Goal: Information Seeking & Learning: Learn about a topic

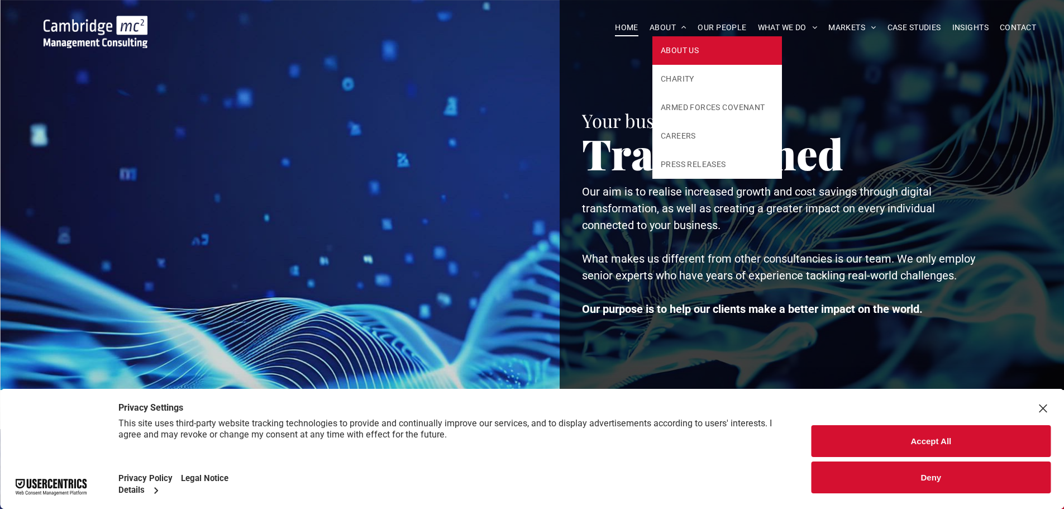
click at [681, 58] on link "ABOUT US" at bounding box center [717, 50] width 130 height 28
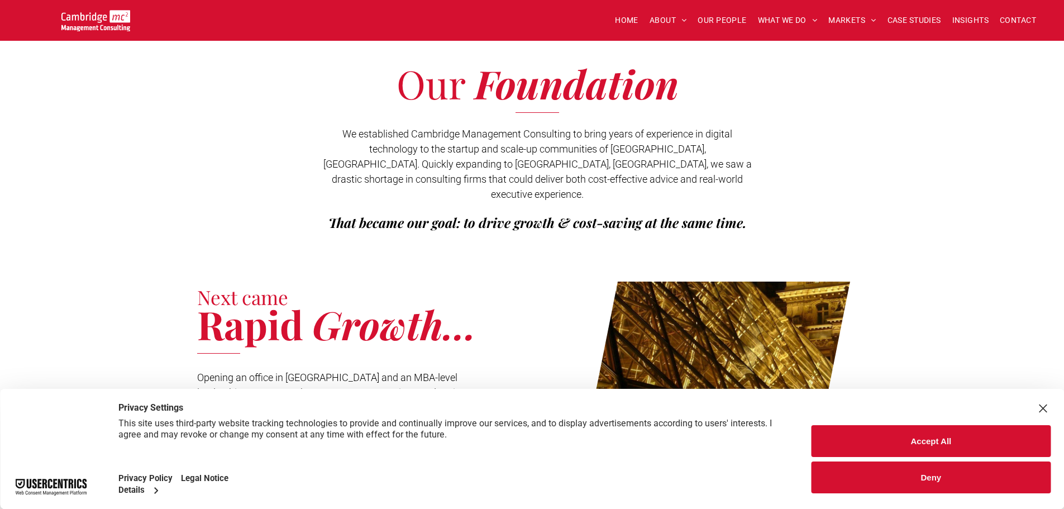
scroll to position [223, 0]
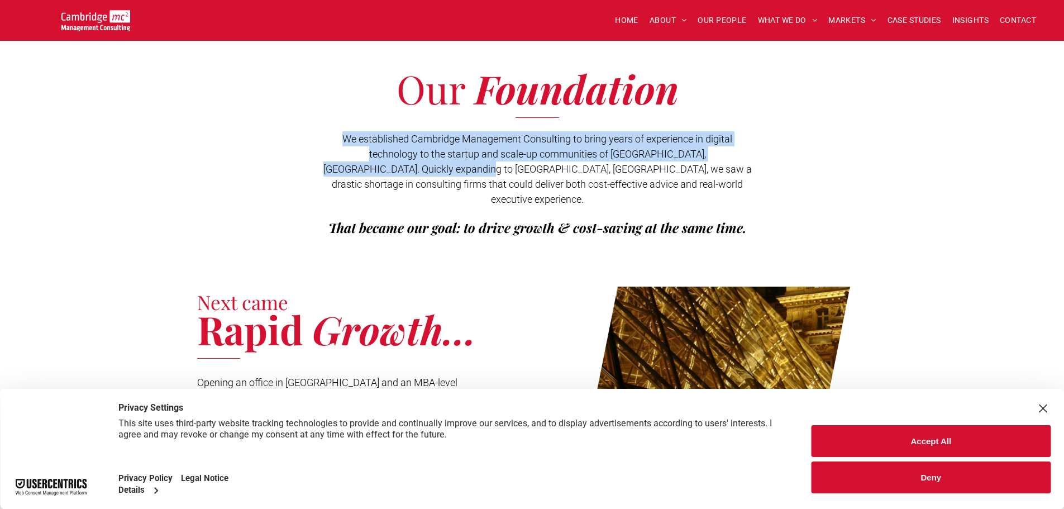
drag, startPoint x: 341, startPoint y: 139, endPoint x: 416, endPoint y: 168, distance: 79.8
click at [416, 168] on span "We established Cambridge Management Consulting to bring years of experience in …" at bounding box center [537, 169] width 428 height 72
copy span "We established Cambridge Management Consulting to bring years of experience in …"
